Goal: Check status: Check status

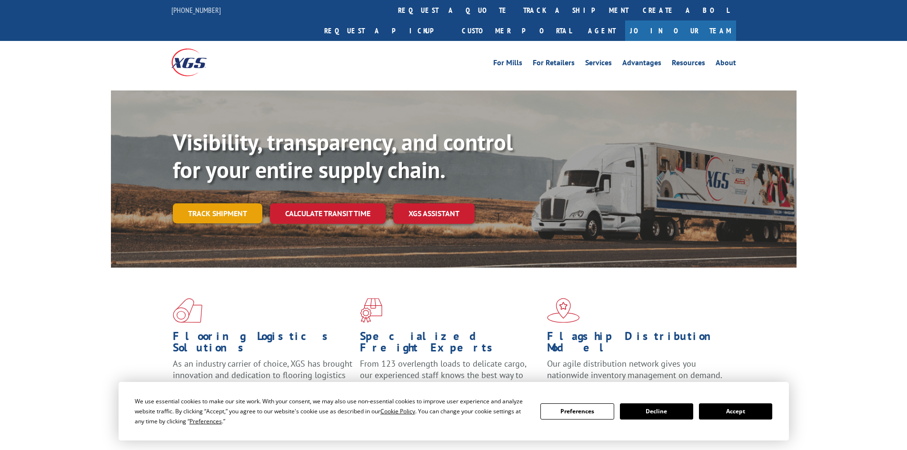
click at [207, 203] on link "Track shipment" at bounding box center [217, 213] width 89 height 20
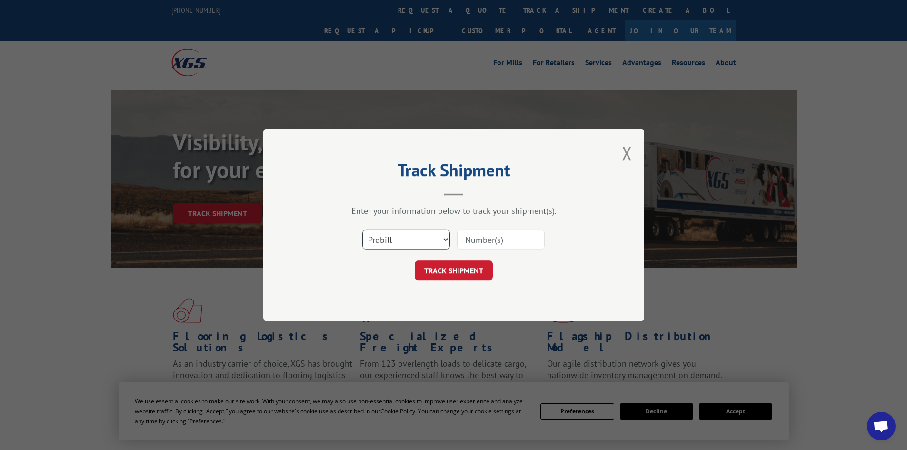
click at [424, 246] on select "Select category... Probill BOL PO" at bounding box center [406, 239] width 88 height 20
click at [362, 229] on select "Select category... Probill BOL PO" at bounding box center [406, 239] width 88 height 20
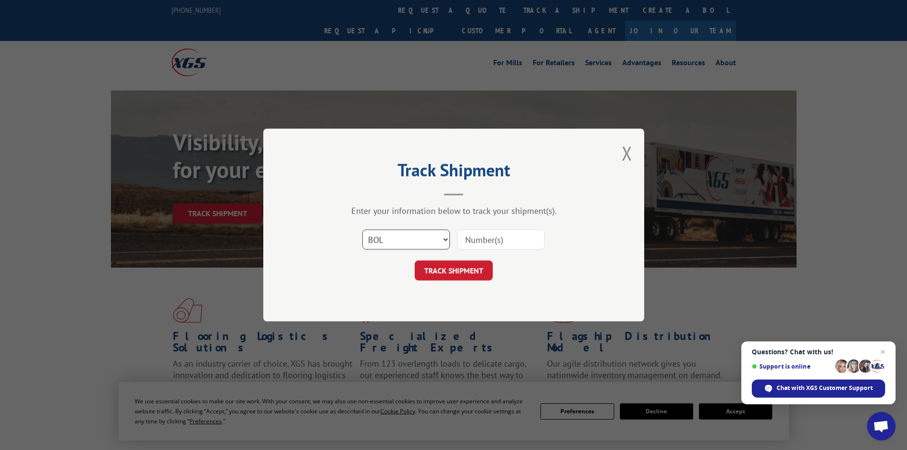
click at [416, 244] on select "Select category... Probill BOL PO" at bounding box center [406, 239] width 88 height 20
select select "po"
click at [362, 229] on select "Select category... Probill BOL PO" at bounding box center [406, 239] width 88 height 20
click at [473, 239] on input at bounding box center [501, 239] width 88 height 20
paste input "27518582"
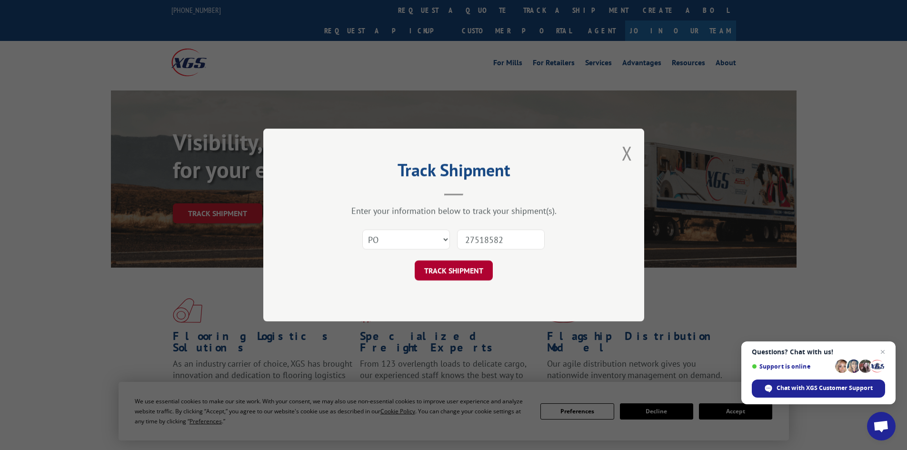
type input "27518582"
click at [466, 273] on button "TRACK SHIPMENT" at bounding box center [454, 270] width 78 height 20
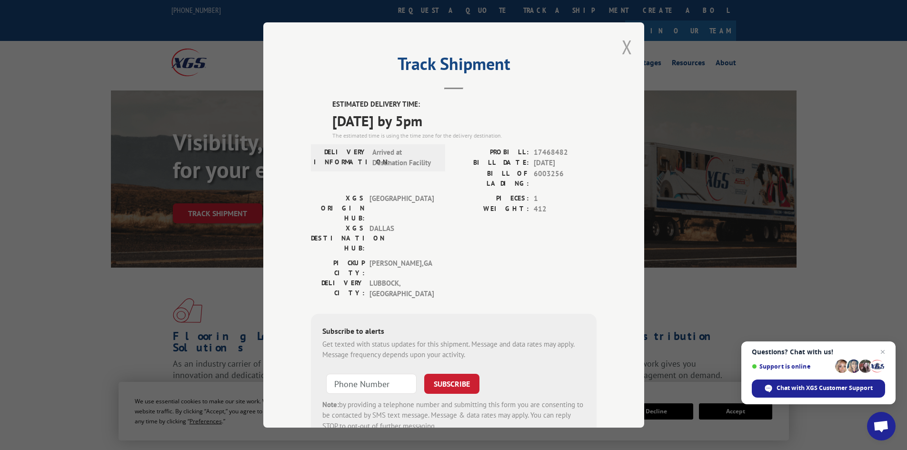
click at [622, 46] on button "Close modal" at bounding box center [627, 46] width 10 height 25
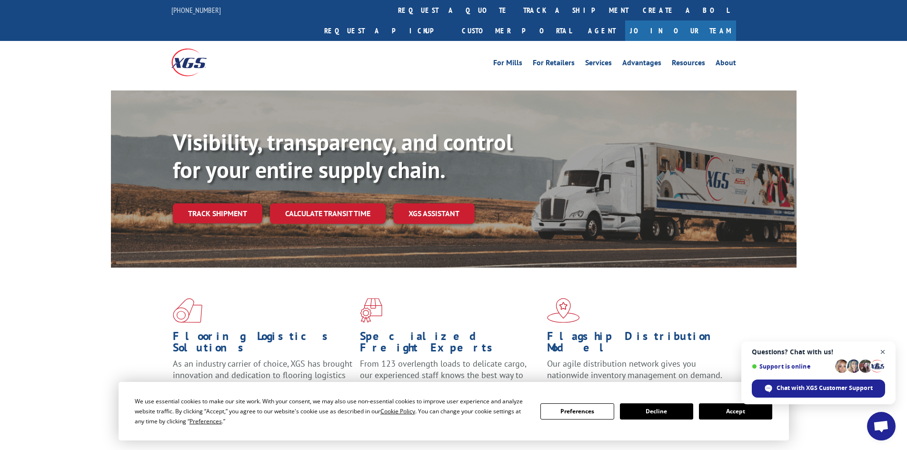
click at [882, 351] on span "Open chat" at bounding box center [883, 352] width 12 height 12
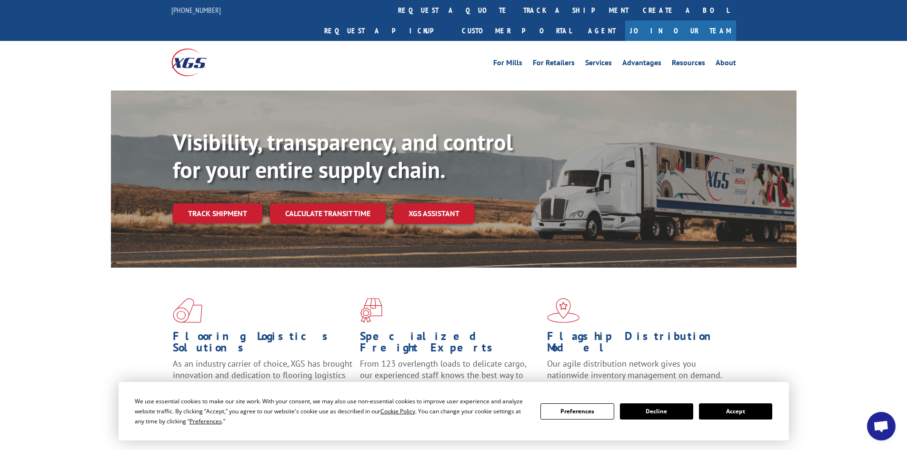
click at [884, 432] on span "Open chat" at bounding box center [881, 426] width 16 height 13
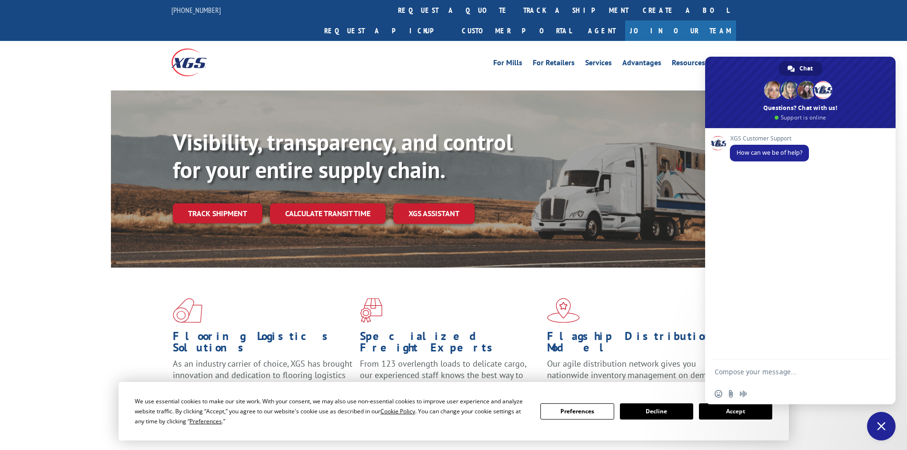
click at [777, 367] on textarea "Compose your message..." at bounding box center [790, 371] width 152 height 24
click at [837, 370] on textarea "Good morning, I am trying to track PO" at bounding box center [790, 367] width 152 height 32
paste textarea "27518582"
type textarea "Good morning, I am trying to track PO 27518582"
click at [877, 365] on span "Send" at bounding box center [878, 362] width 7 height 7
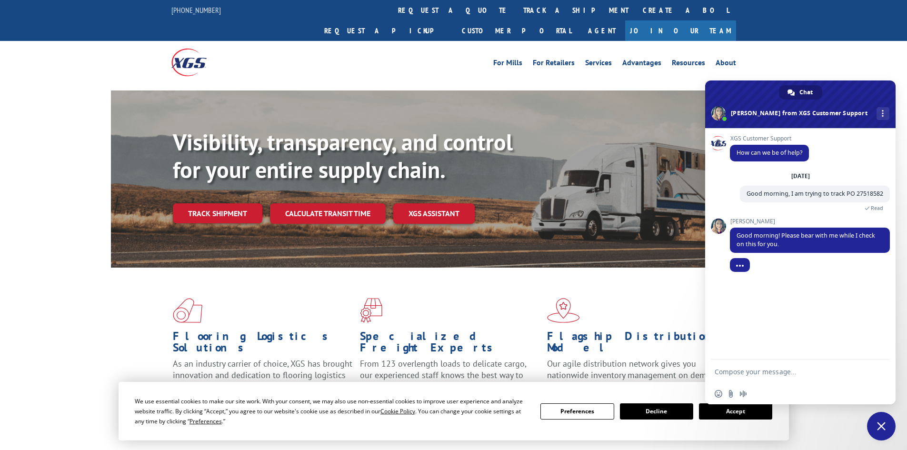
click at [751, 374] on textarea "Compose your message..." at bounding box center [790, 371] width 152 height 24
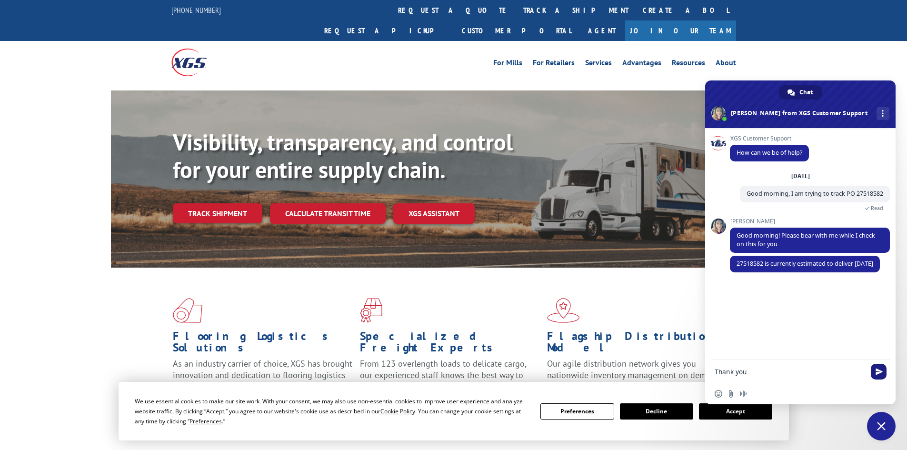
type textarea "Thank you"
click at [881, 371] on span "Send" at bounding box center [878, 371] width 7 height 7
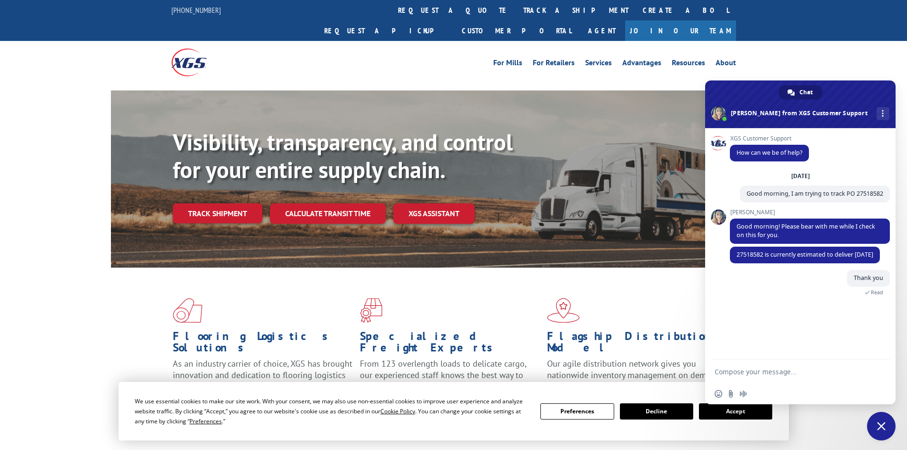
click at [878, 429] on span "Close chat" at bounding box center [881, 426] width 9 height 9
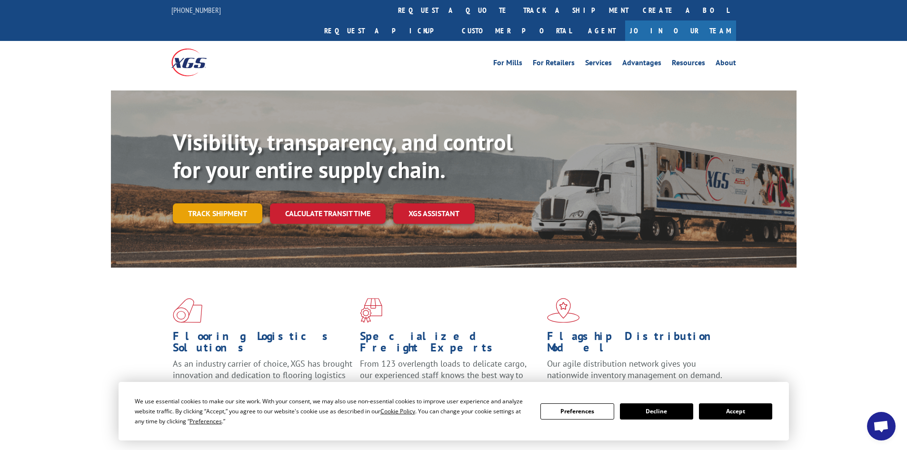
click at [232, 203] on link "Track shipment" at bounding box center [217, 213] width 89 height 20
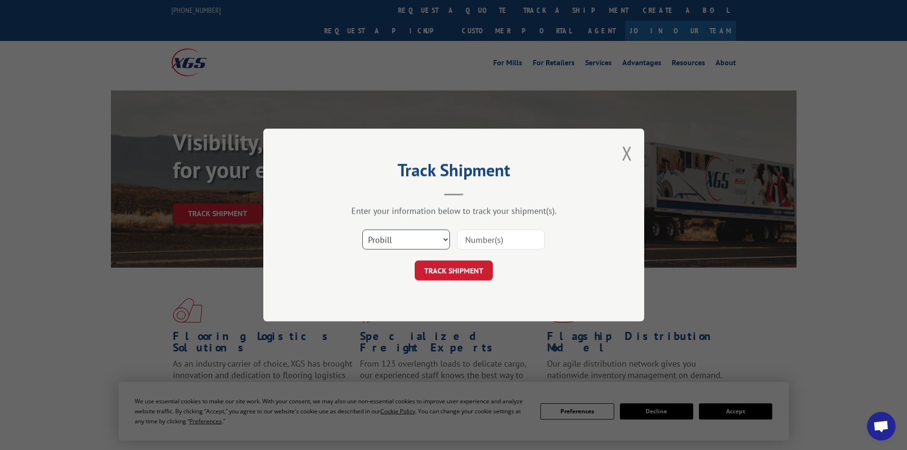
click at [395, 241] on select "Select category... Probill BOL PO" at bounding box center [406, 239] width 88 height 20
select select "bol"
click at [362, 229] on select "Select category... Probill BOL PO" at bounding box center [406, 239] width 88 height 20
click at [478, 241] on input at bounding box center [501, 239] width 88 height 20
paste input "6003256"
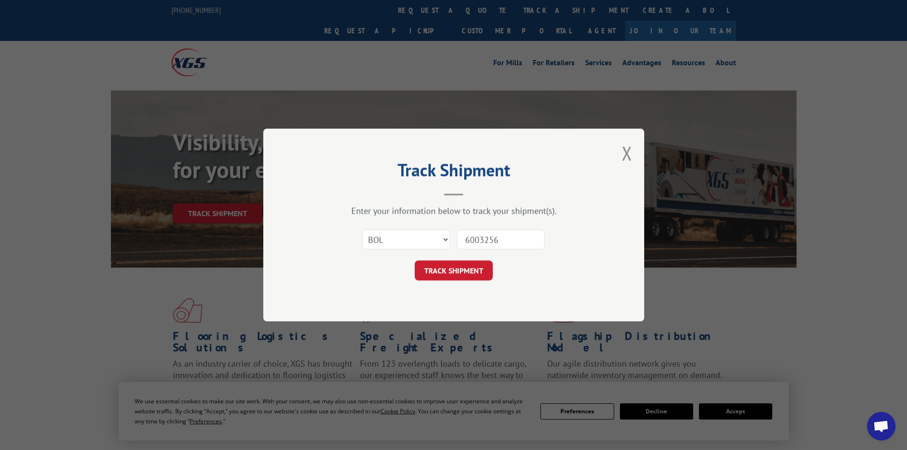
type input "6003256"
click at [467, 260] on form "Select category... Probill BOL PO 6003256 TRACK SHIPMENT" at bounding box center [454, 252] width 286 height 57
click at [469, 268] on button "TRACK SHIPMENT" at bounding box center [454, 270] width 78 height 20
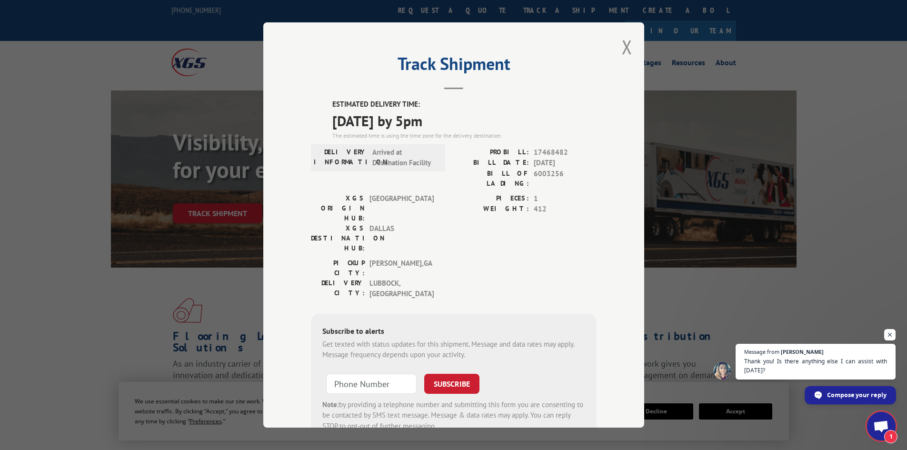
click at [865, 393] on span "Compose your reply" at bounding box center [856, 394] width 59 height 17
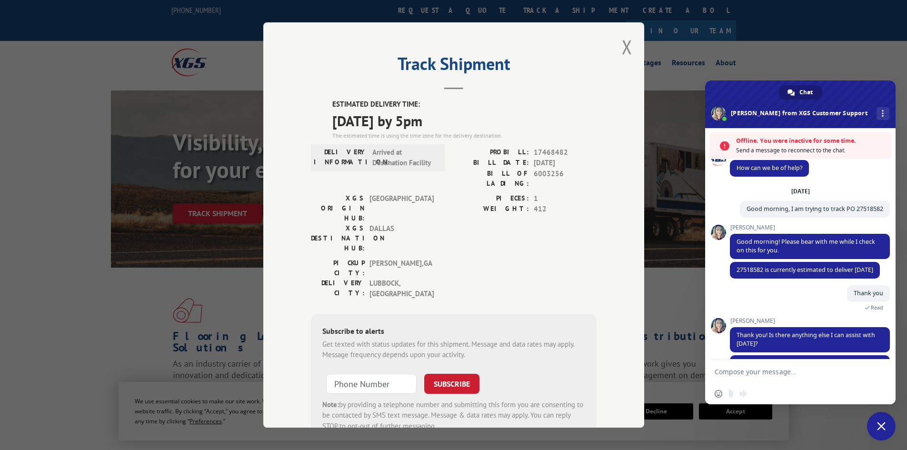
scroll to position [50, 0]
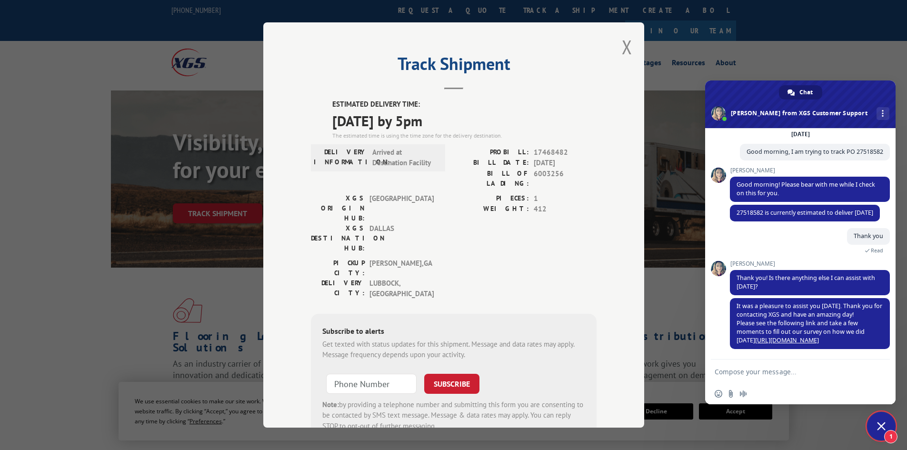
click at [881, 426] on span "Close chat" at bounding box center [881, 426] width 9 height 9
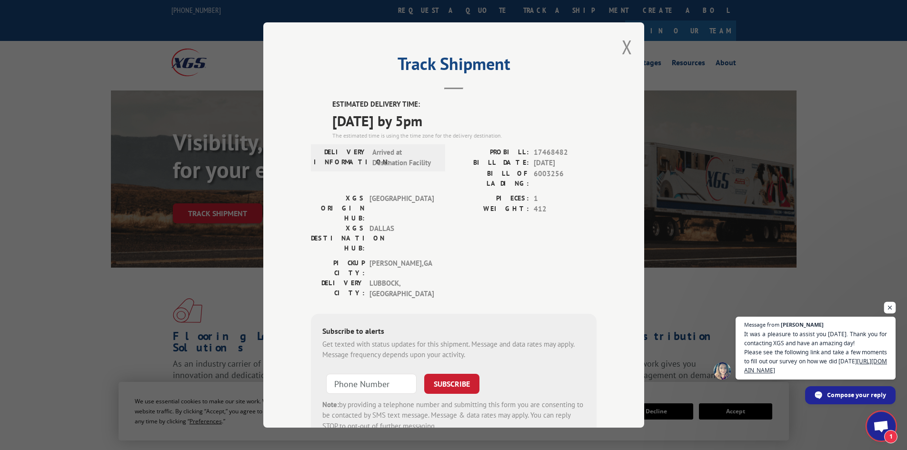
click at [889, 307] on span "Open chat" at bounding box center [890, 308] width 12 height 12
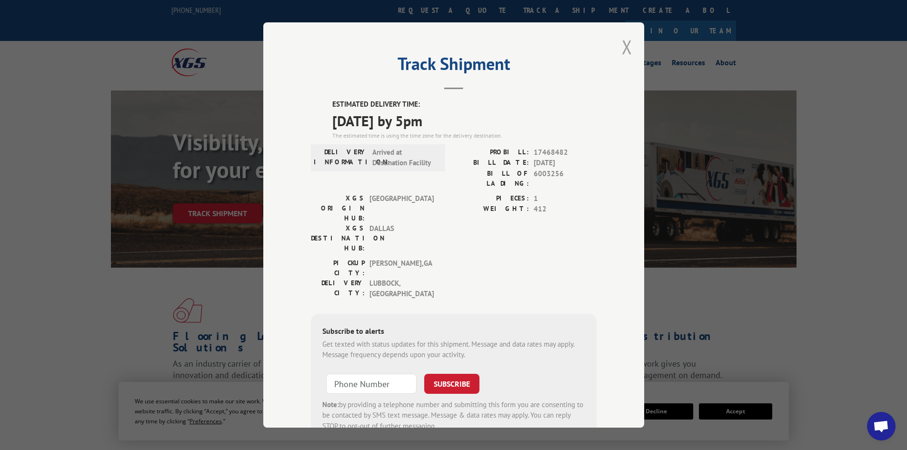
click at [624, 49] on button "Close modal" at bounding box center [627, 46] width 10 height 25
